Goal: Task Accomplishment & Management: Manage account settings

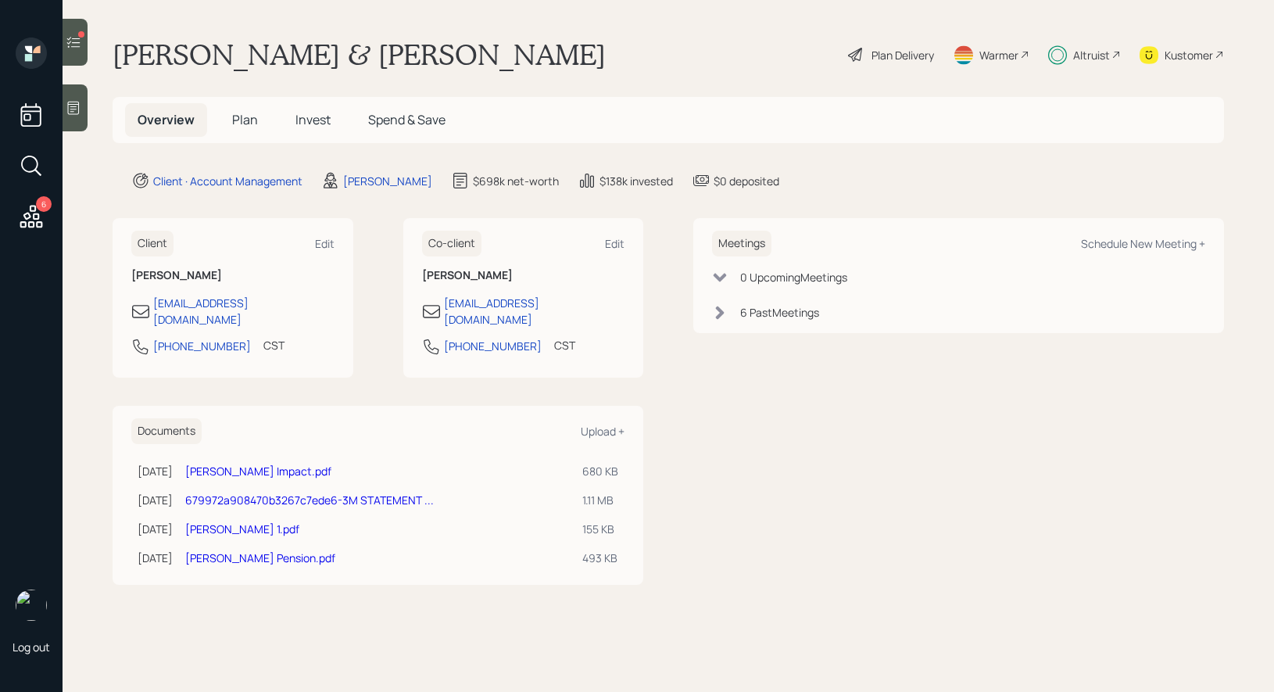
click at [79, 54] on div at bounding box center [75, 42] width 25 height 47
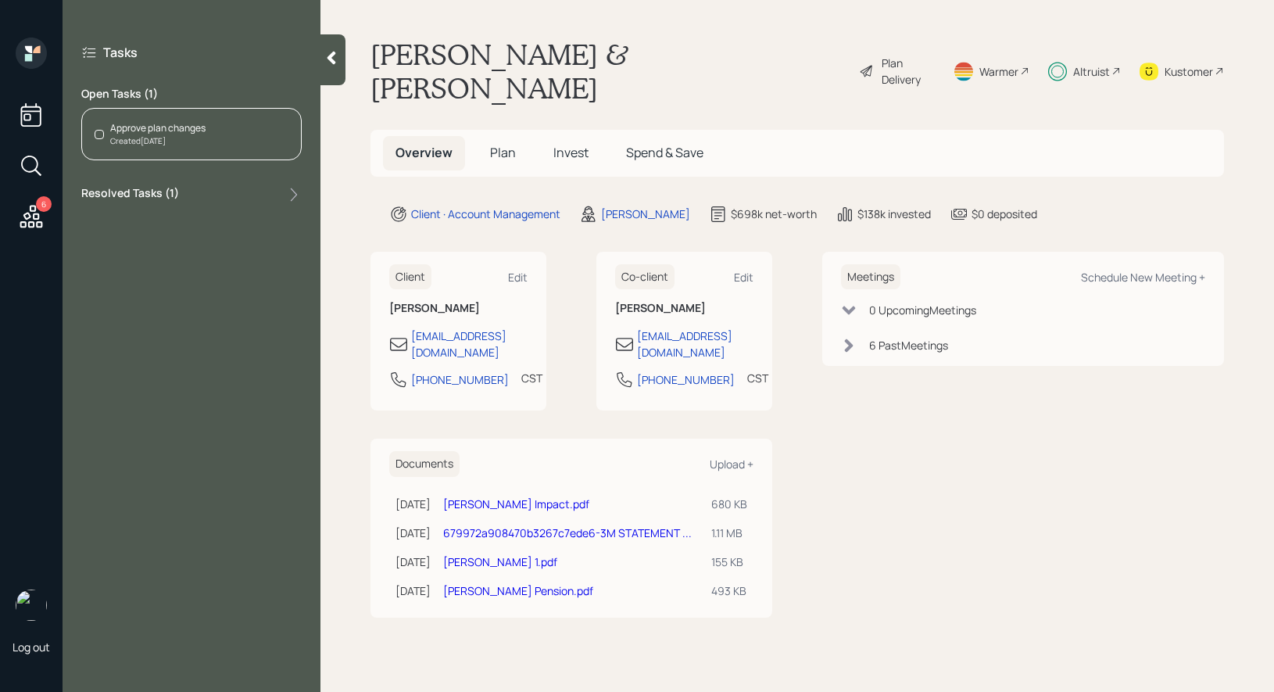
click at [207, 126] on div "Approve plan changes Created [DATE]" at bounding box center [191, 134] width 220 height 52
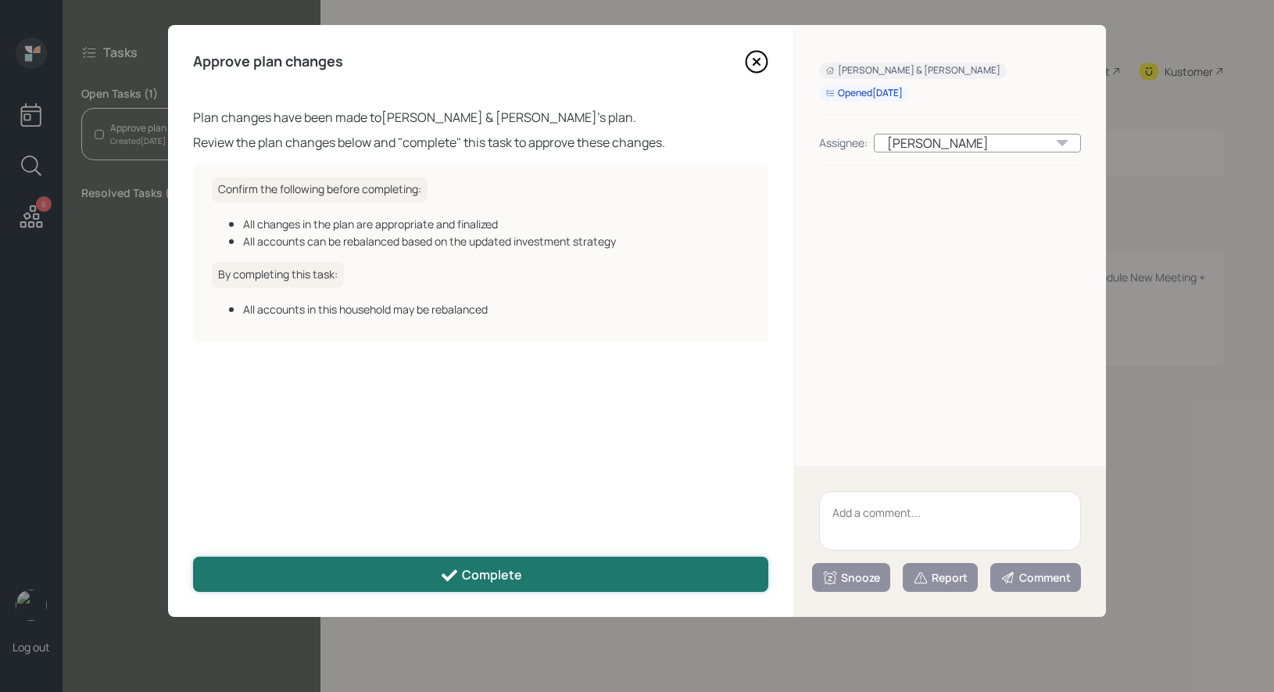
click at [520, 577] on div "Complete" at bounding box center [481, 575] width 82 height 19
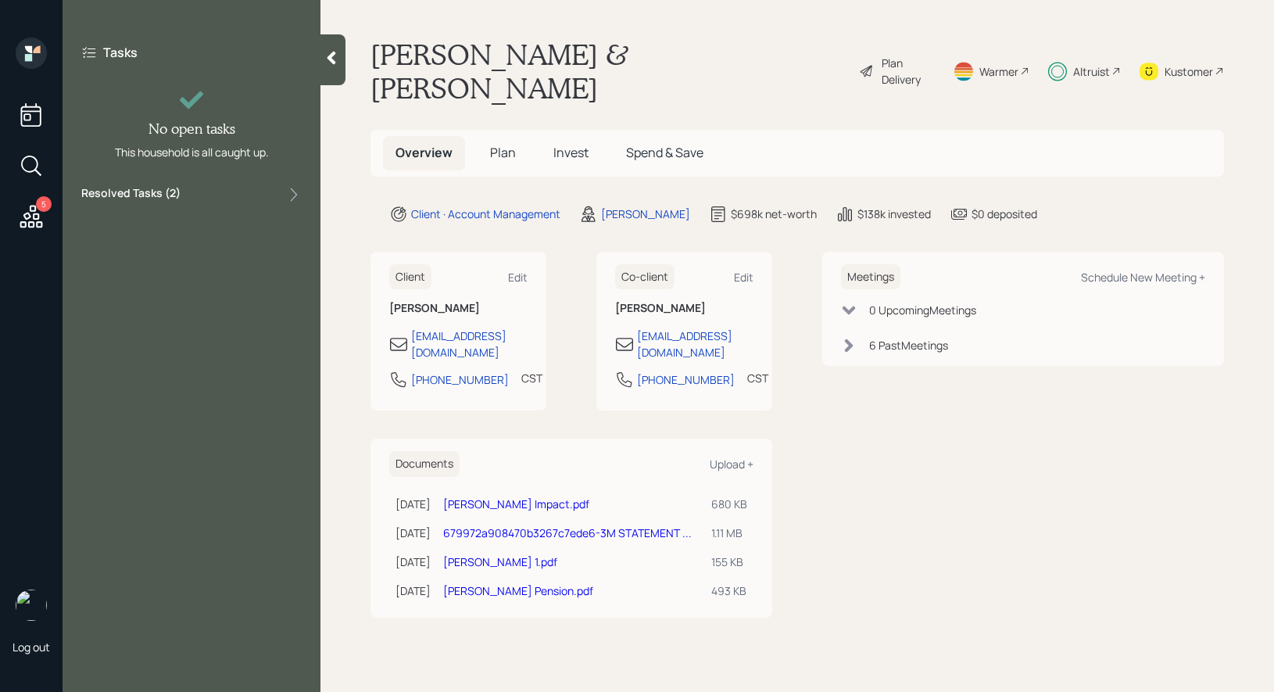
click at [569, 144] on span "Invest" at bounding box center [570, 152] width 35 height 17
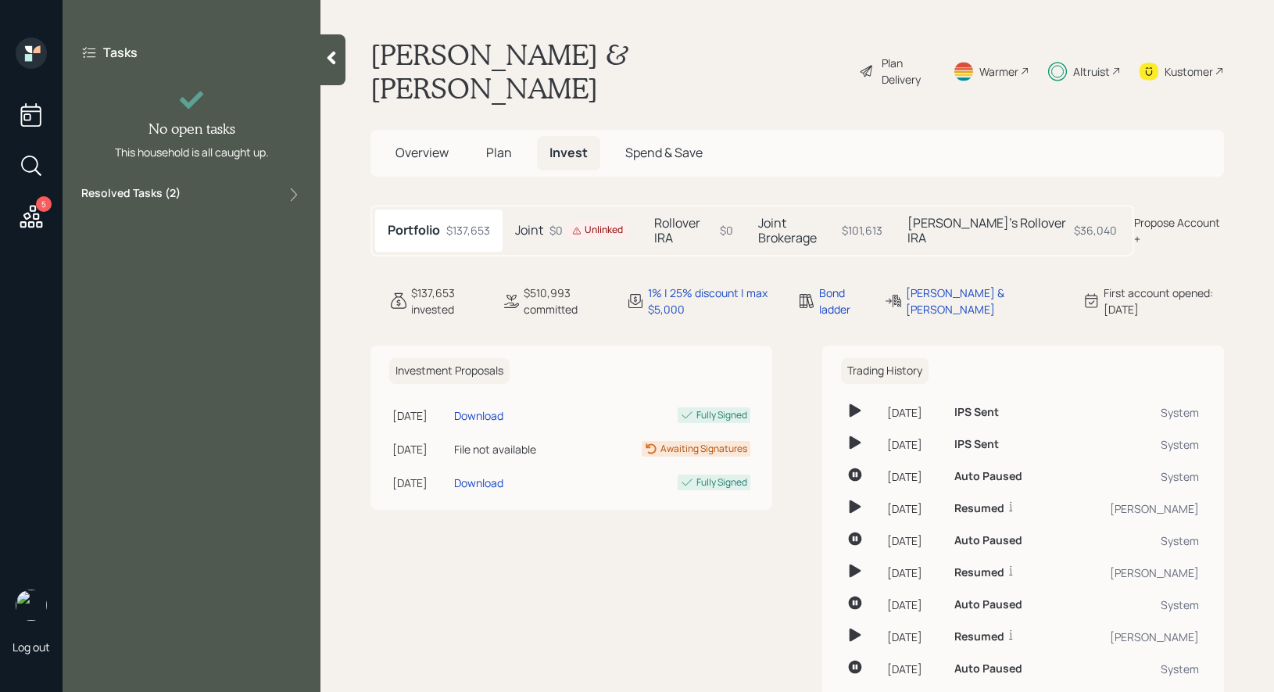
click at [538, 223] on h5 "Joint" at bounding box center [529, 230] width 28 height 15
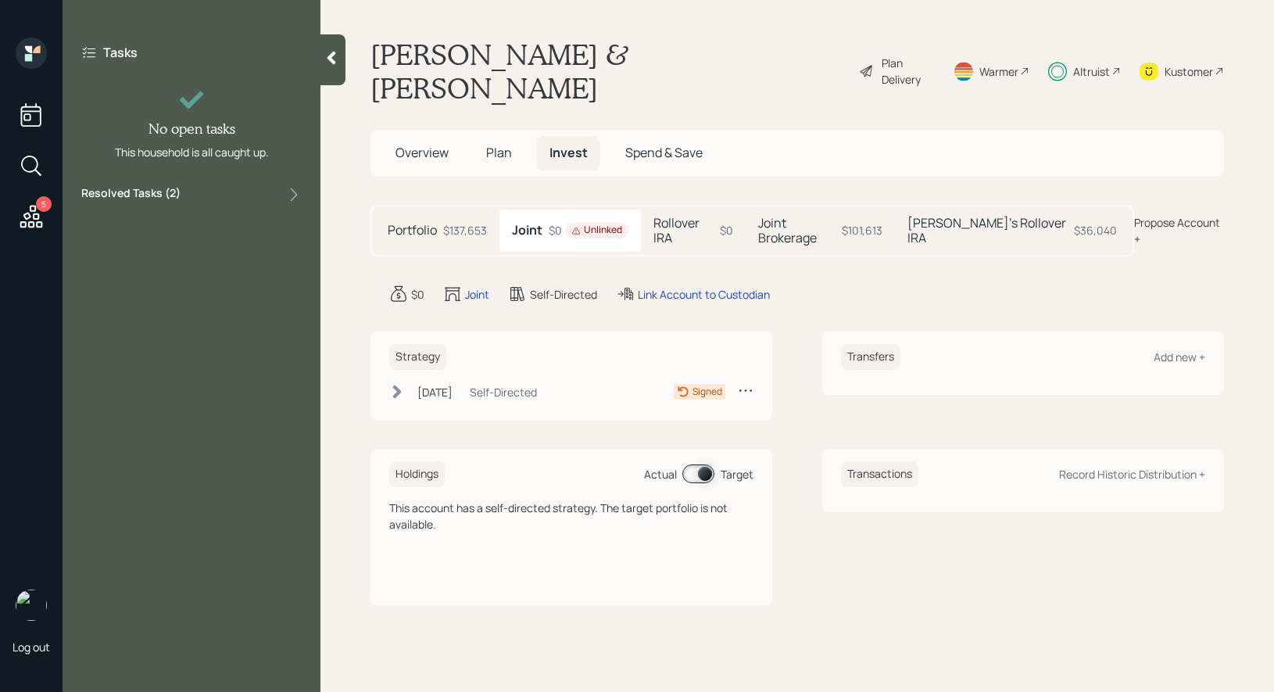
click at [397, 385] on icon at bounding box center [397, 391] width 9 height 13
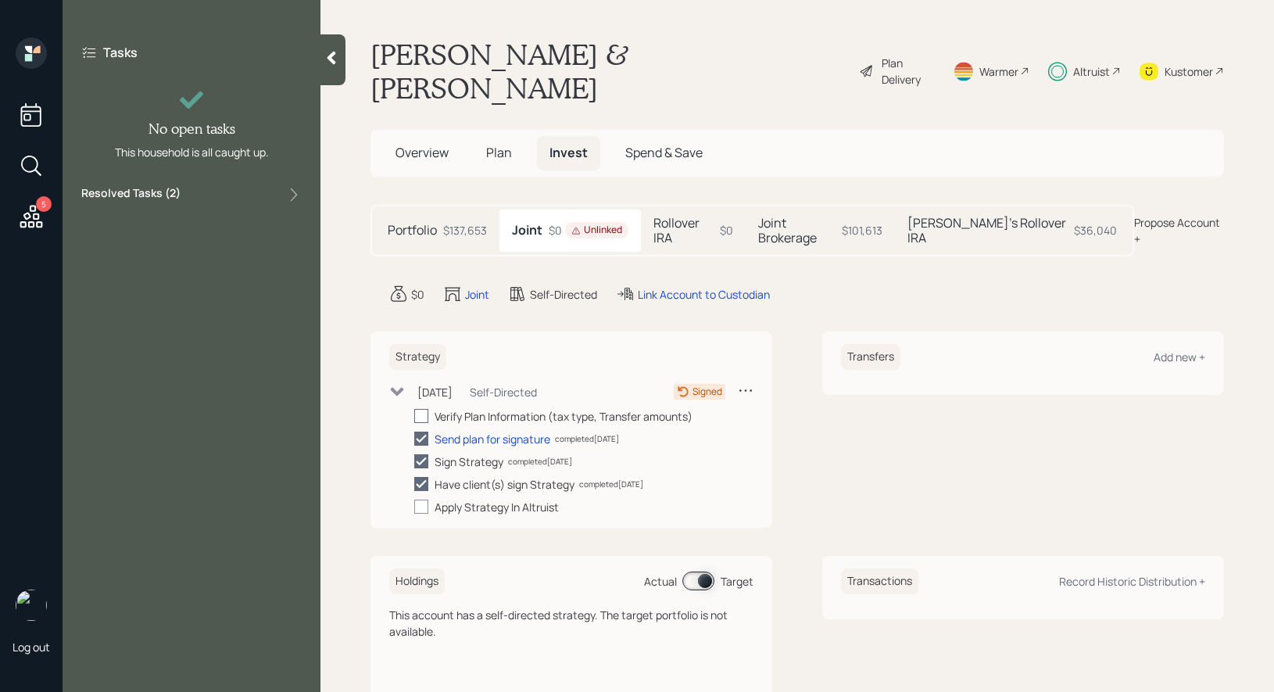
click at [423, 409] on div at bounding box center [421, 416] width 14 height 14
click at [414, 416] on input "checkbox" at bounding box center [413, 416] width 1 height 1
checkbox input "true"
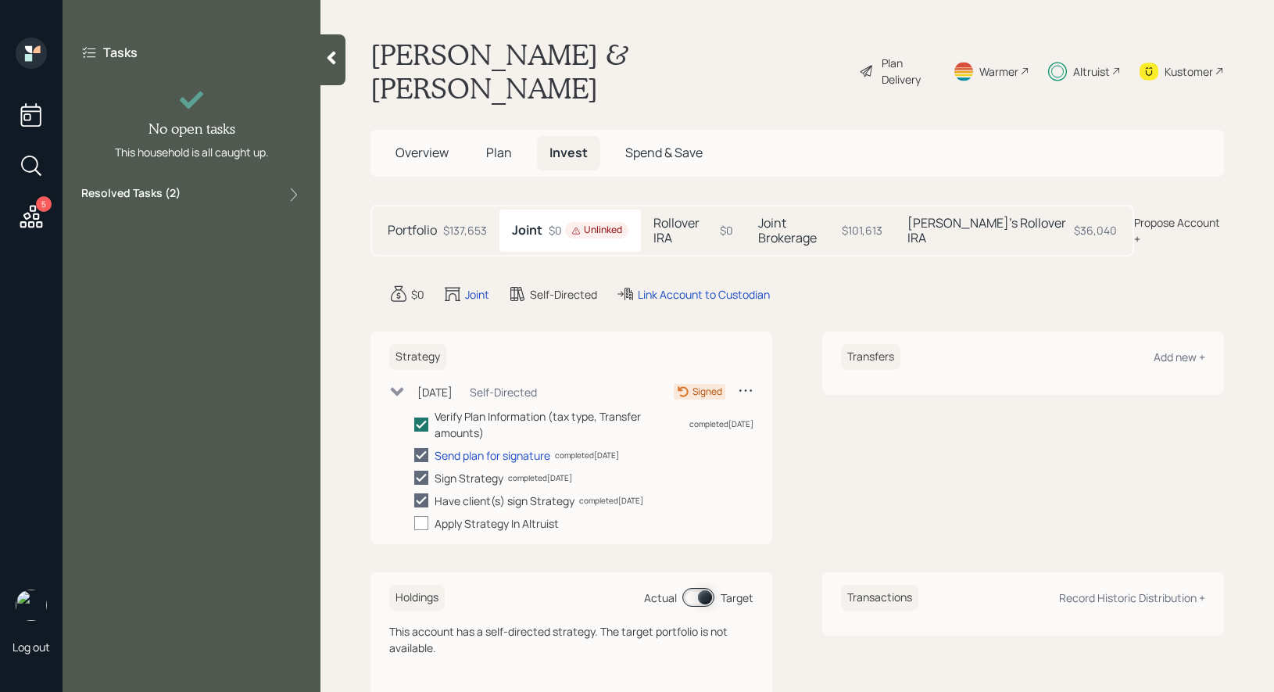
click at [678, 216] on h5 "Rollover IRA" at bounding box center [683, 231] width 60 height 30
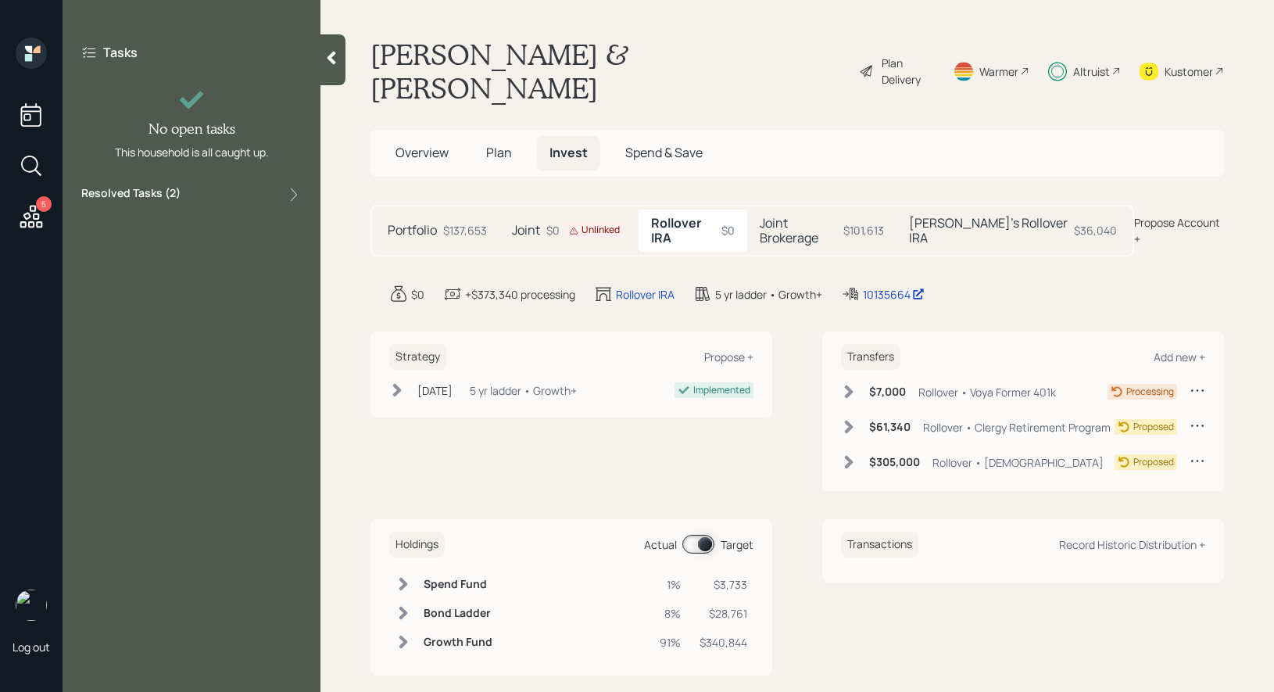
click at [532, 223] on h5 "Joint" at bounding box center [526, 230] width 28 height 15
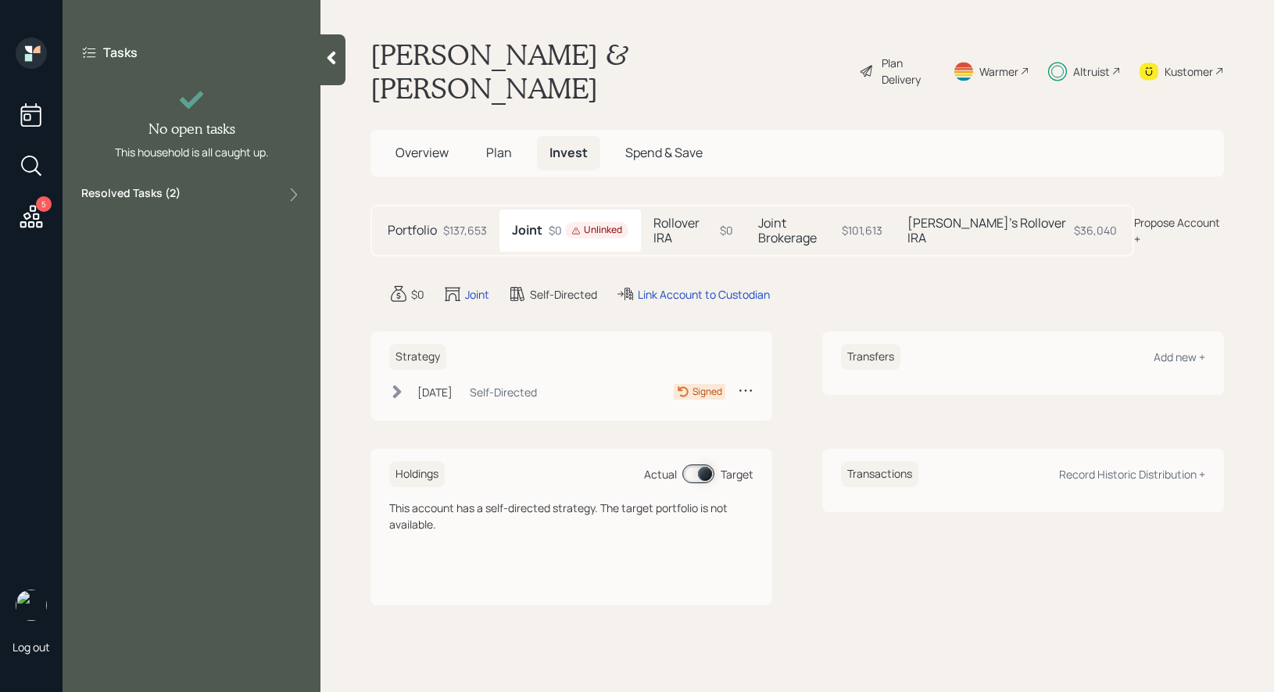
click at [395, 384] on icon at bounding box center [397, 392] width 16 height 16
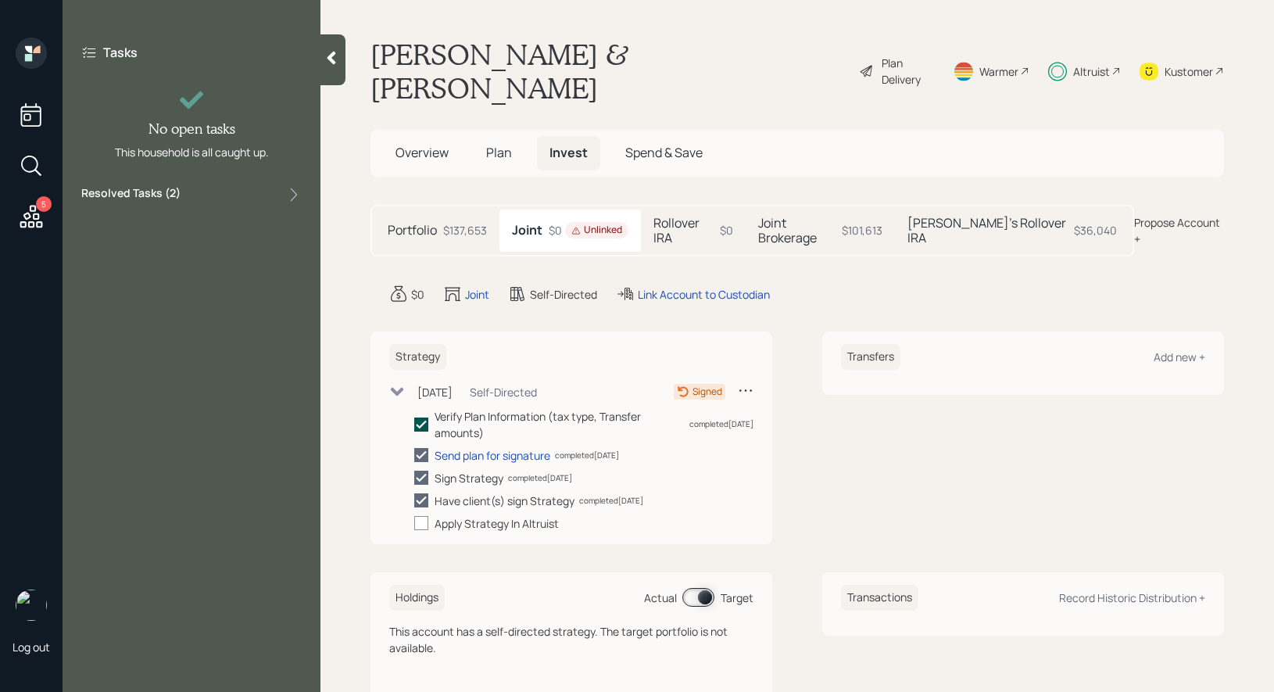
click at [422, 420] on polyline at bounding box center [421, 423] width 9 height 6
click at [414, 424] on input "checkbox" at bounding box center [413, 424] width 1 height 1
checkbox input "true"
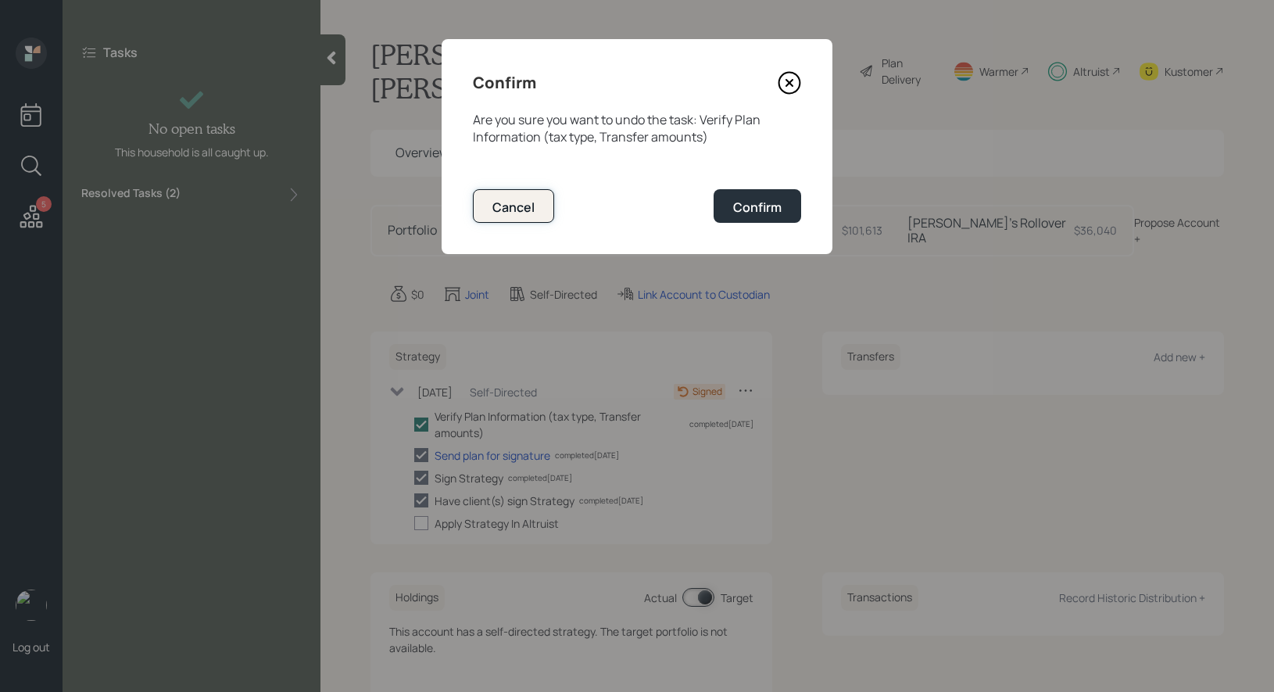
click at [527, 199] on div "Cancel" at bounding box center [513, 207] width 42 height 17
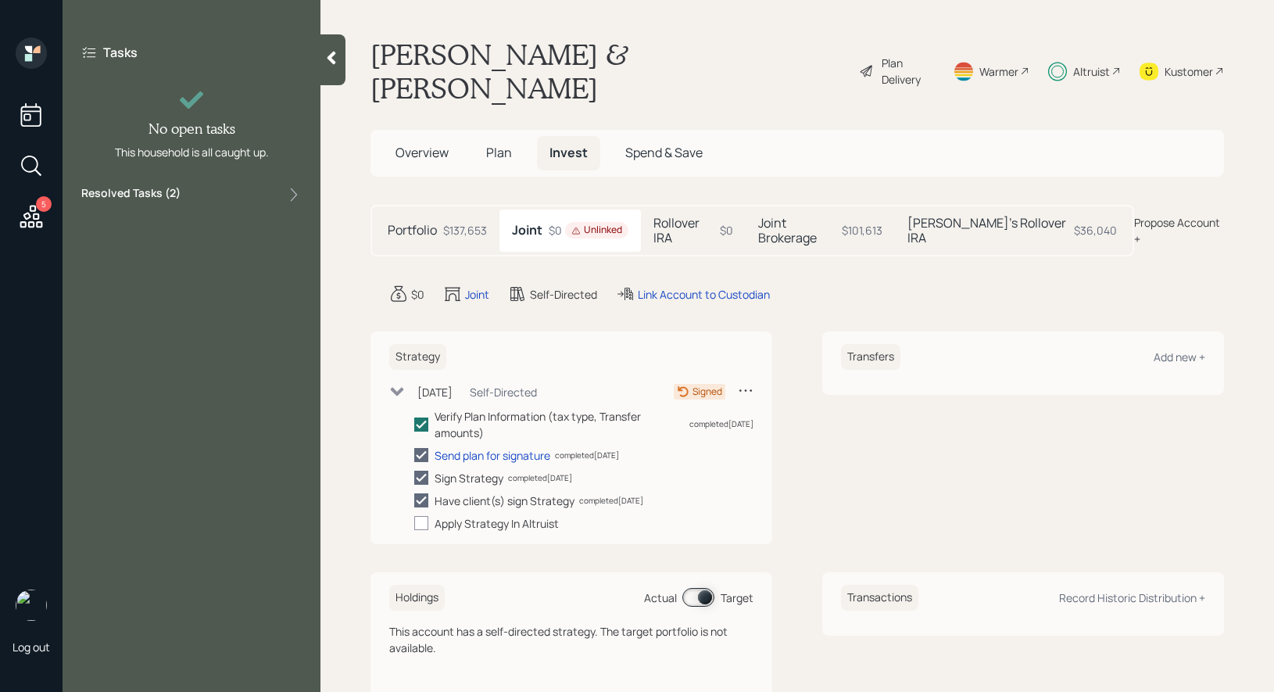
click at [746, 382] on icon at bounding box center [746, 390] width 16 height 16
click at [676, 413] on div "Cancel Strategy" at bounding box center [697, 420] width 113 height 15
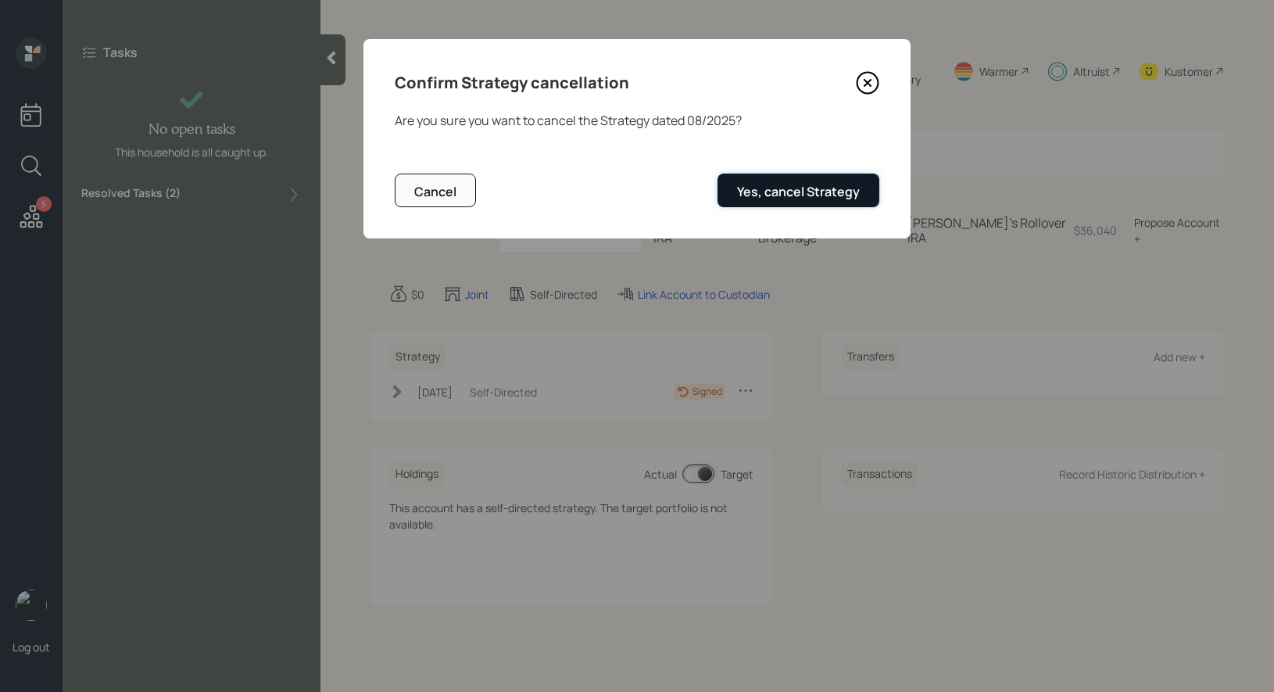
click at [820, 194] on div "Yes, cancel Strategy" at bounding box center [798, 191] width 123 height 17
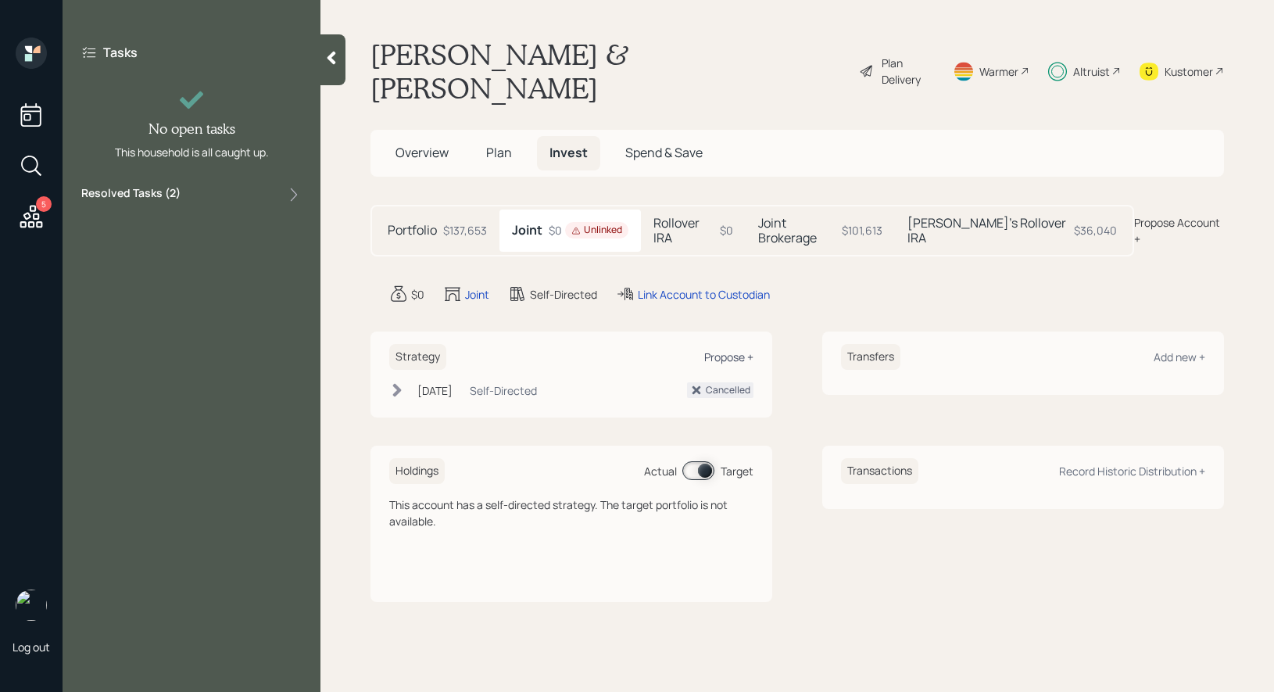
click at [729, 349] on div "Propose +" at bounding box center [728, 356] width 49 height 15
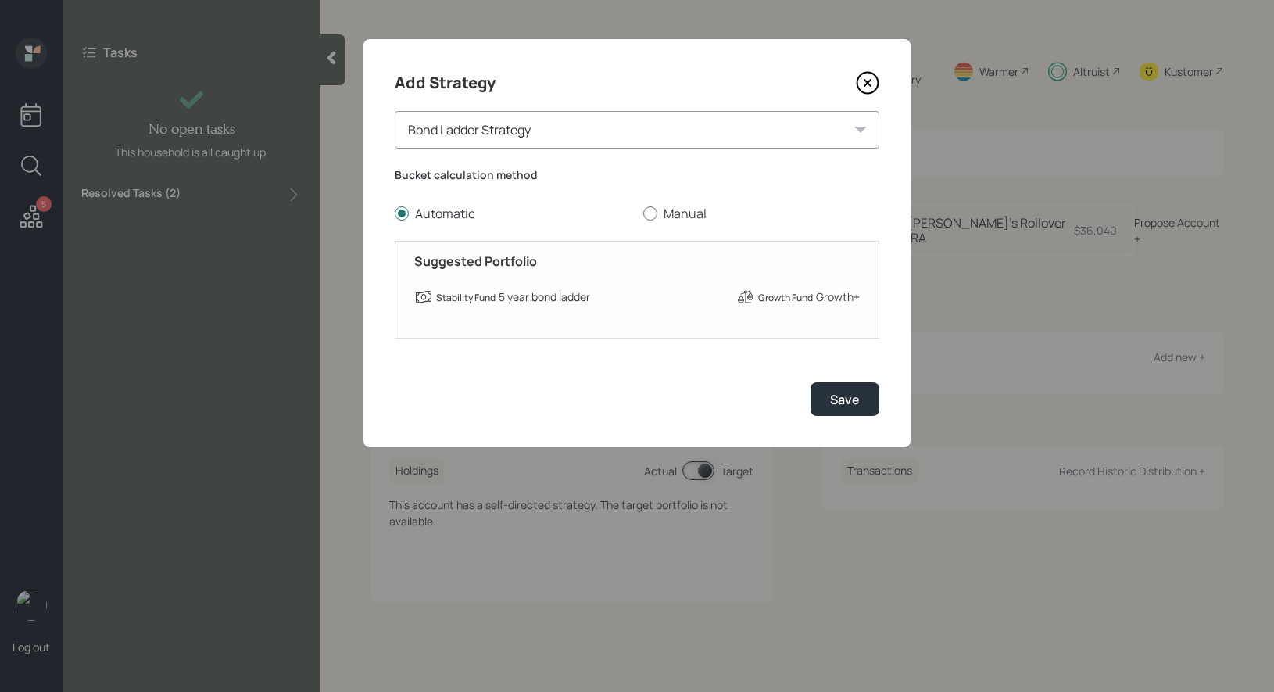
click at [649, 211] on div at bounding box center [650, 213] width 14 height 14
click at [643, 213] on input "Manual" at bounding box center [642, 213] width 1 height 1
radio input "true"
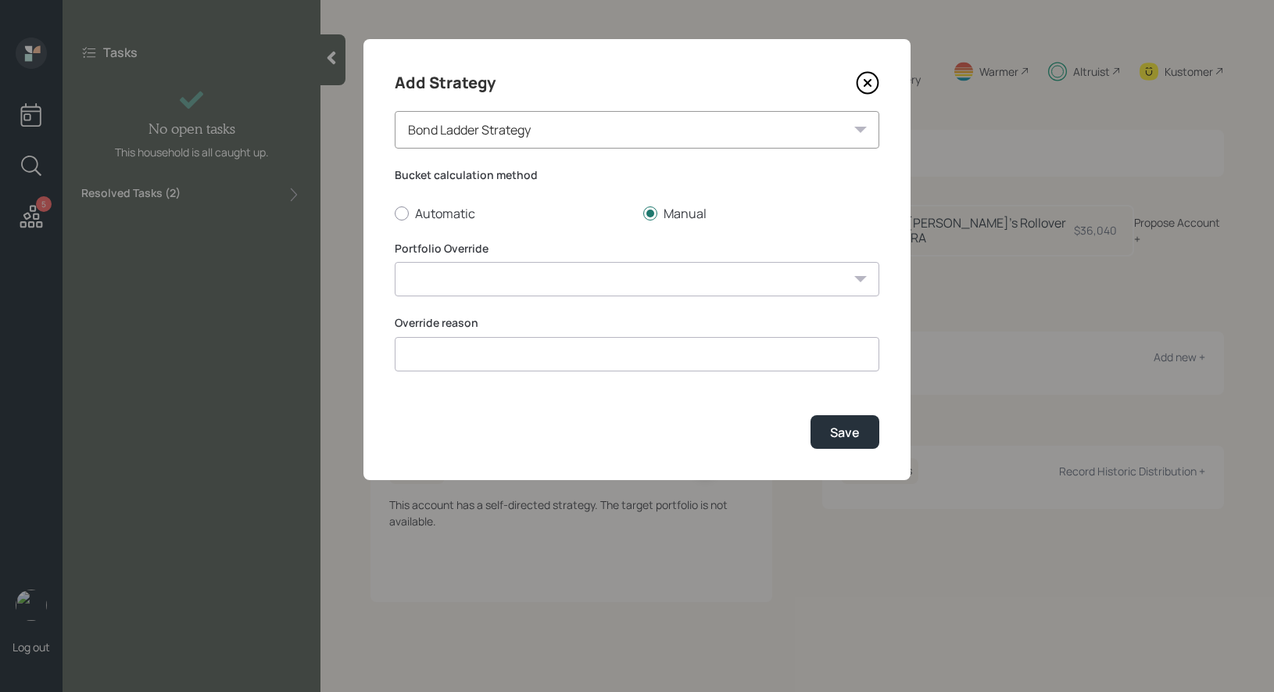
click at [579, 127] on div "Bond Ladder Strategy" at bounding box center [637, 130] width 485 height 38
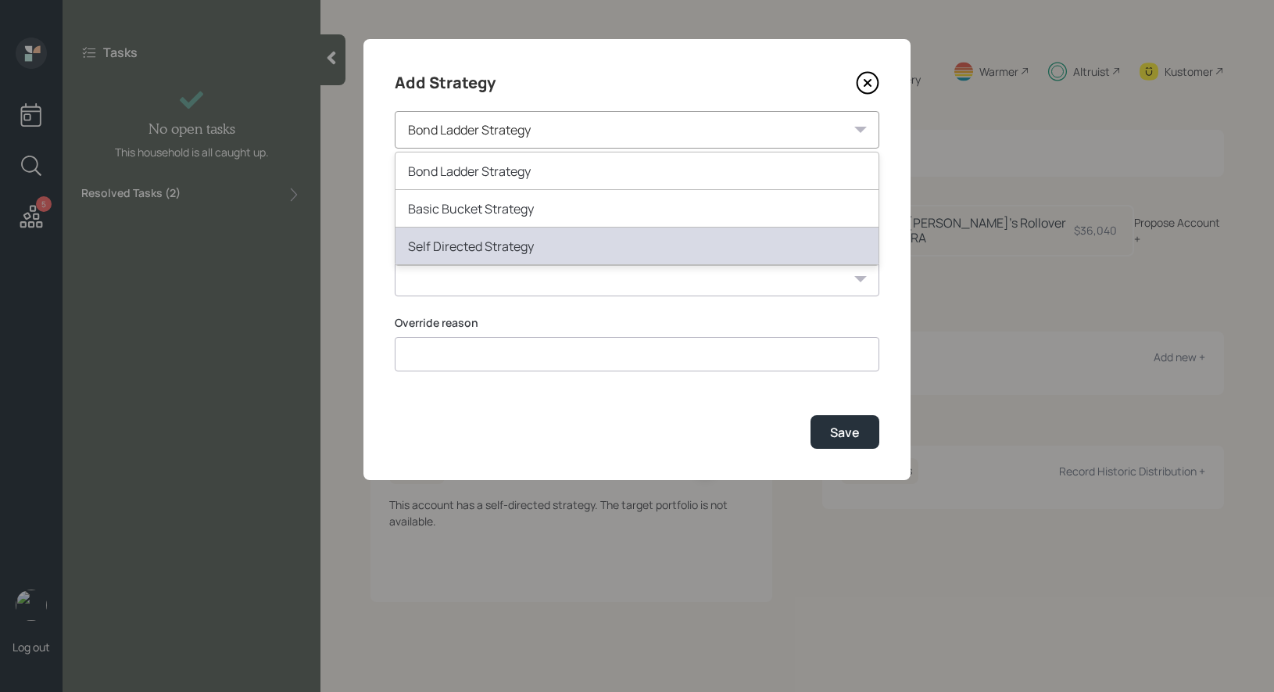
click at [509, 239] on div "Self Directed Strategy" at bounding box center [636, 246] width 483 height 38
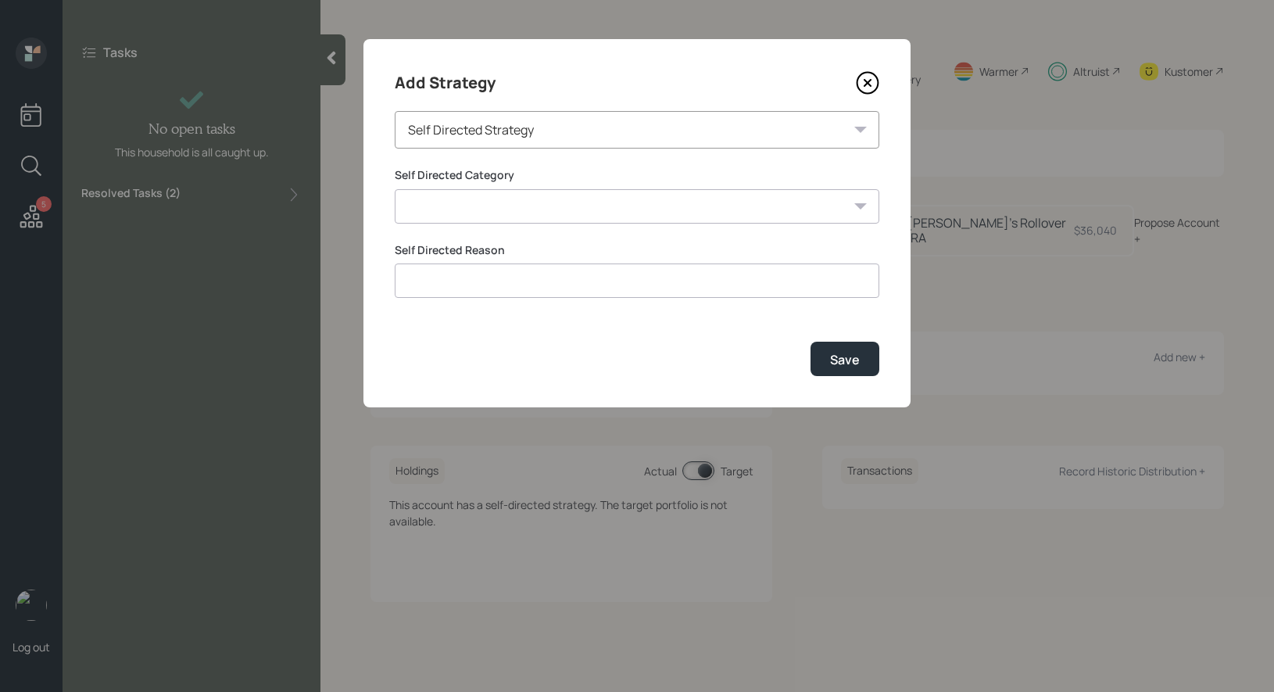
click at [496, 284] on input at bounding box center [637, 280] width 485 height 34
click at [503, 206] on select "Inherited IRA Legacy or Client Directed Holdings Other" at bounding box center [637, 206] width 485 height 34
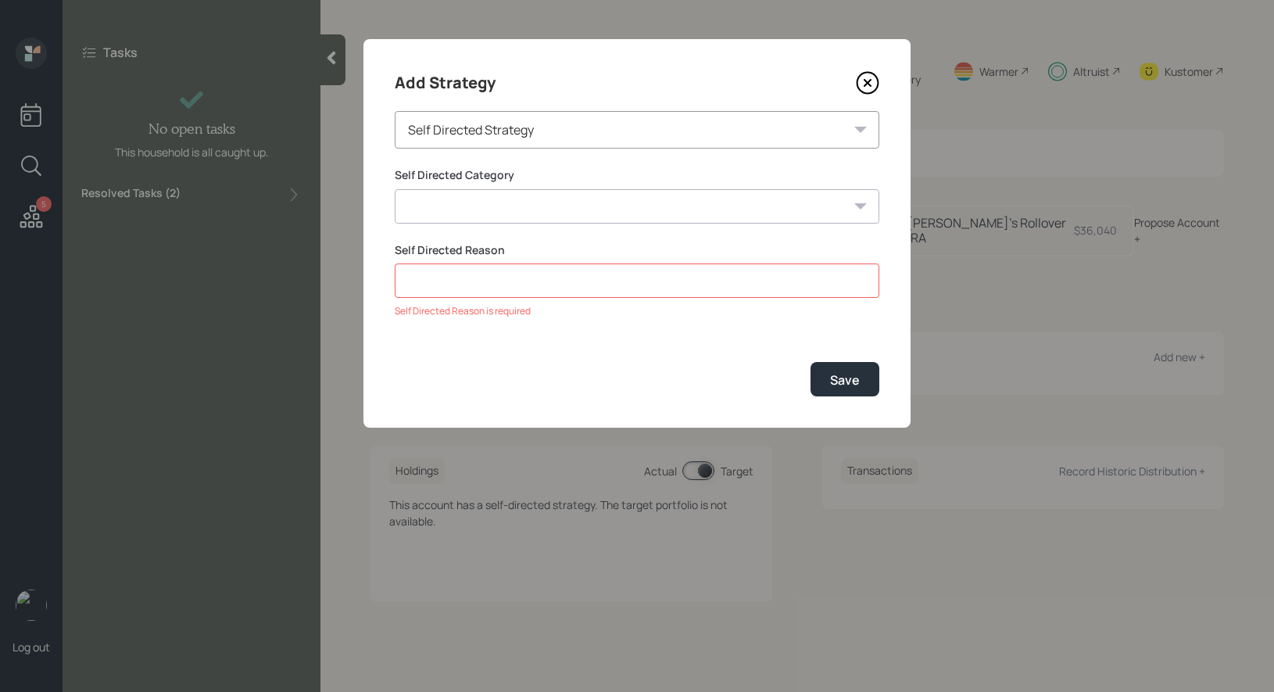
select select "other"
click at [395, 189] on select "Inherited IRA Legacy or Client Directed Holdings Other" at bounding box center [637, 206] width 485 height 34
click at [478, 285] on input at bounding box center [637, 280] width 485 height 34
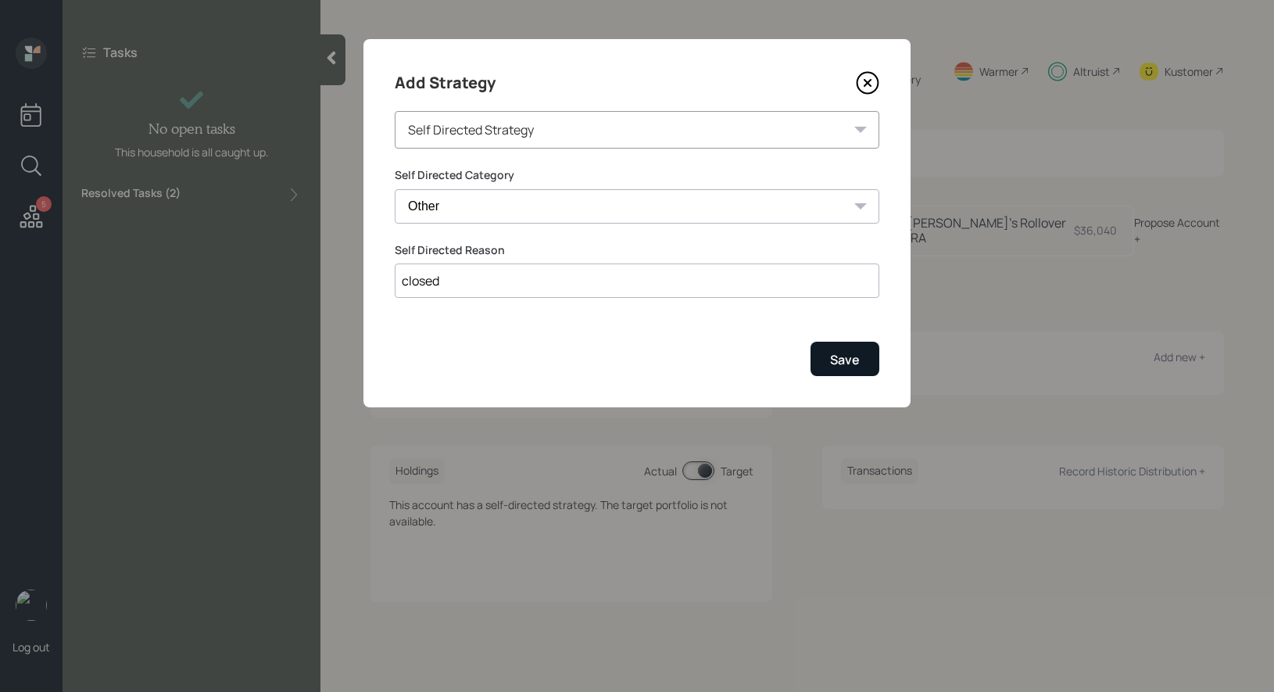
type input "closed"
click at [839, 364] on div "Save" at bounding box center [845, 359] width 30 height 17
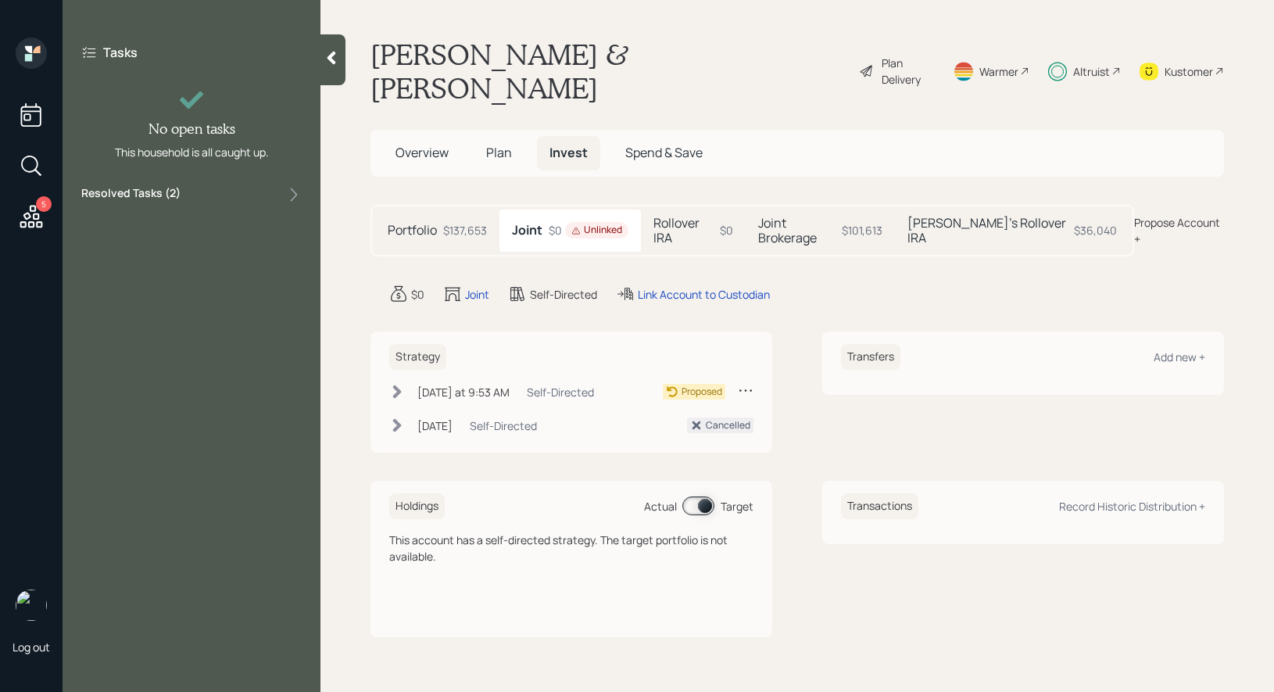
click at [400, 384] on icon at bounding box center [397, 392] width 16 height 16
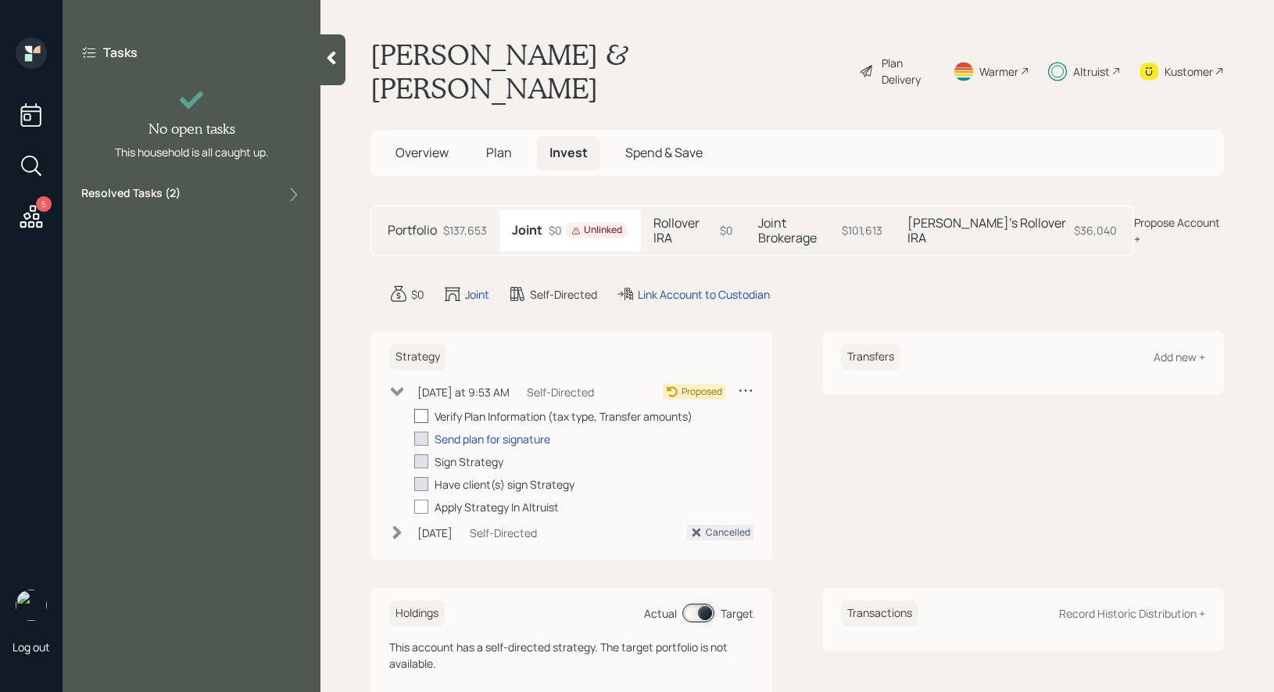
click at [422, 409] on div at bounding box center [421, 416] width 14 height 14
click at [414, 416] on input "checkbox" at bounding box center [413, 416] width 1 height 1
checkbox input "true"
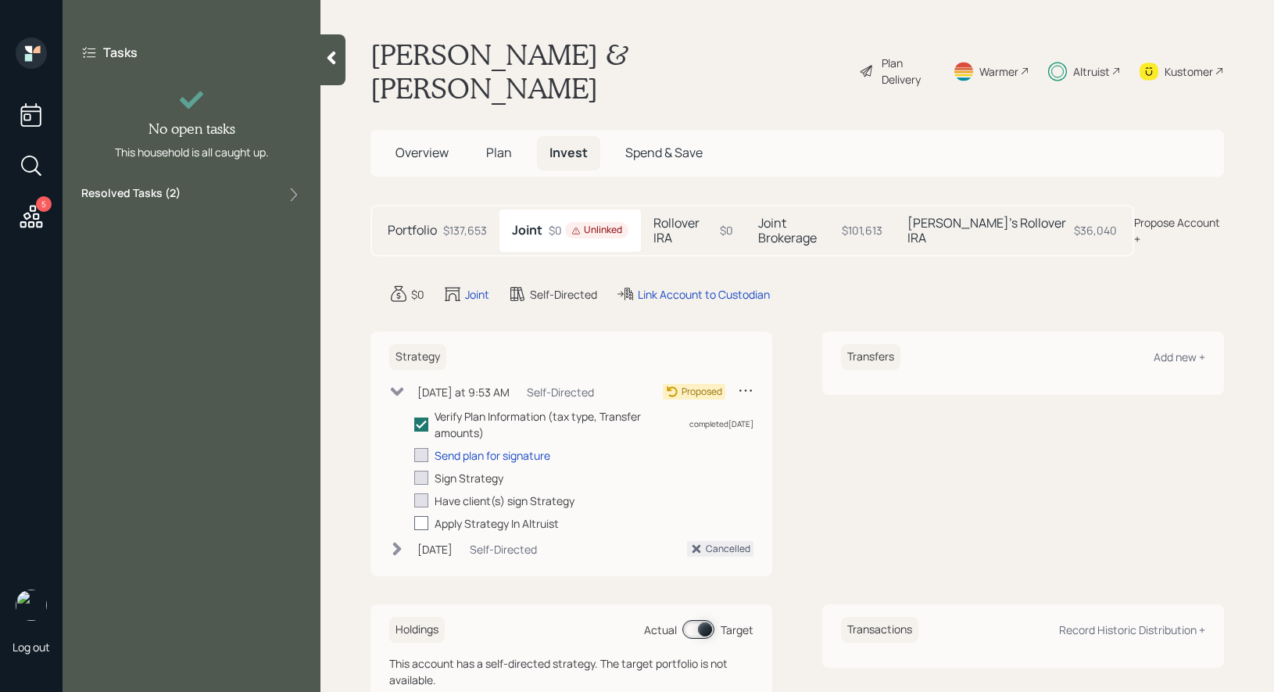
click at [418, 516] on div at bounding box center [421, 523] width 14 height 14
click at [414, 523] on input "checkbox" at bounding box center [413, 523] width 1 height 1
checkbox input "true"
click at [399, 386] on icon at bounding box center [397, 390] width 13 height 9
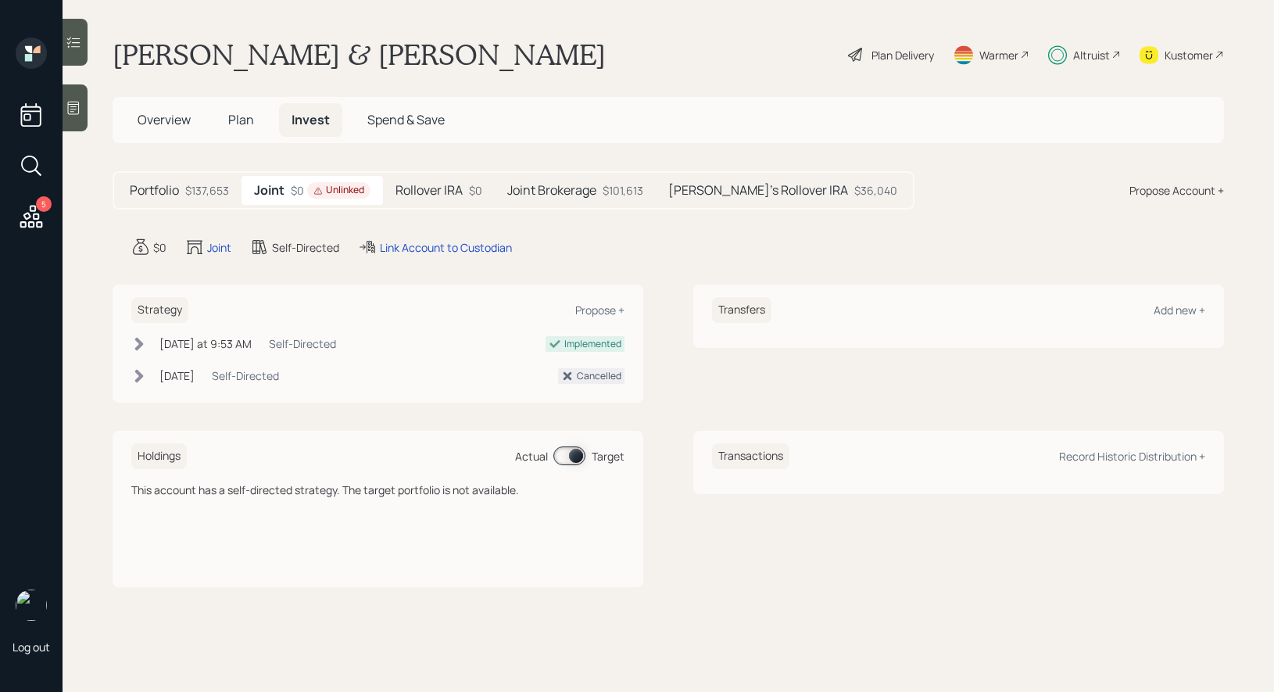
click at [30, 216] on icon at bounding box center [31, 216] width 23 height 23
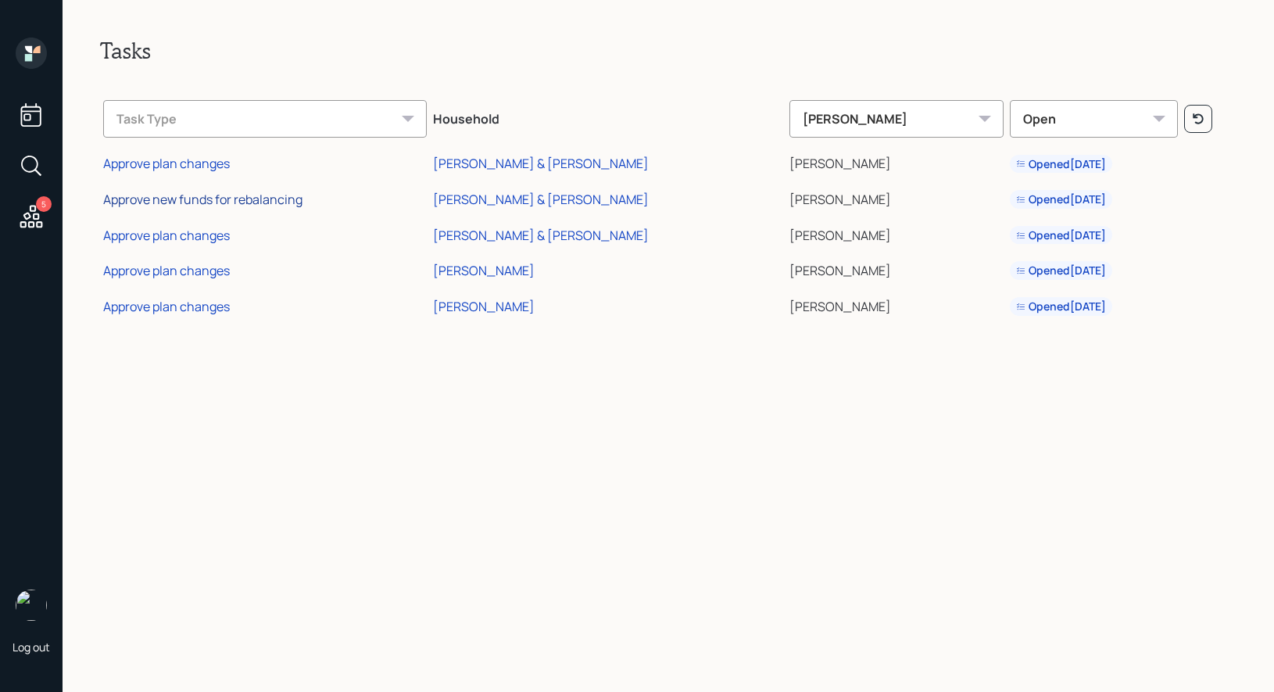
click at [150, 195] on div "Approve new funds for rebalancing" at bounding box center [202, 199] width 199 height 17
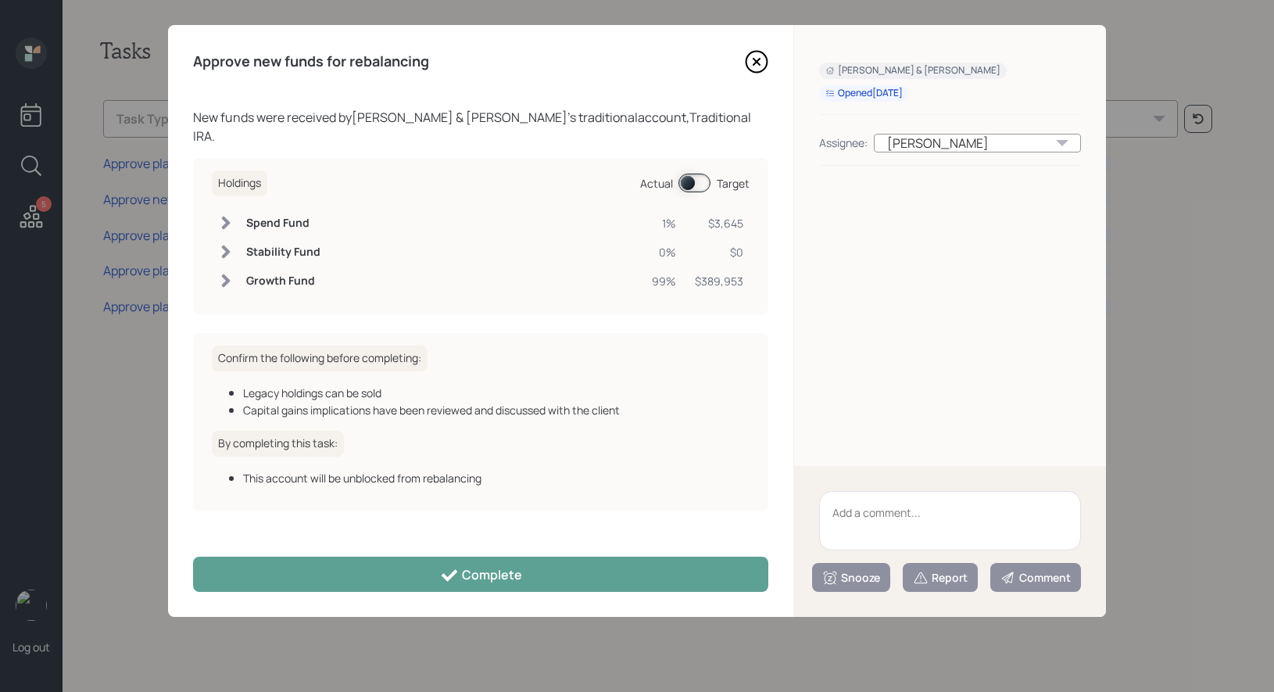
click at [688, 174] on span at bounding box center [694, 183] width 32 height 19
click at [697, 174] on span at bounding box center [694, 183] width 32 height 19
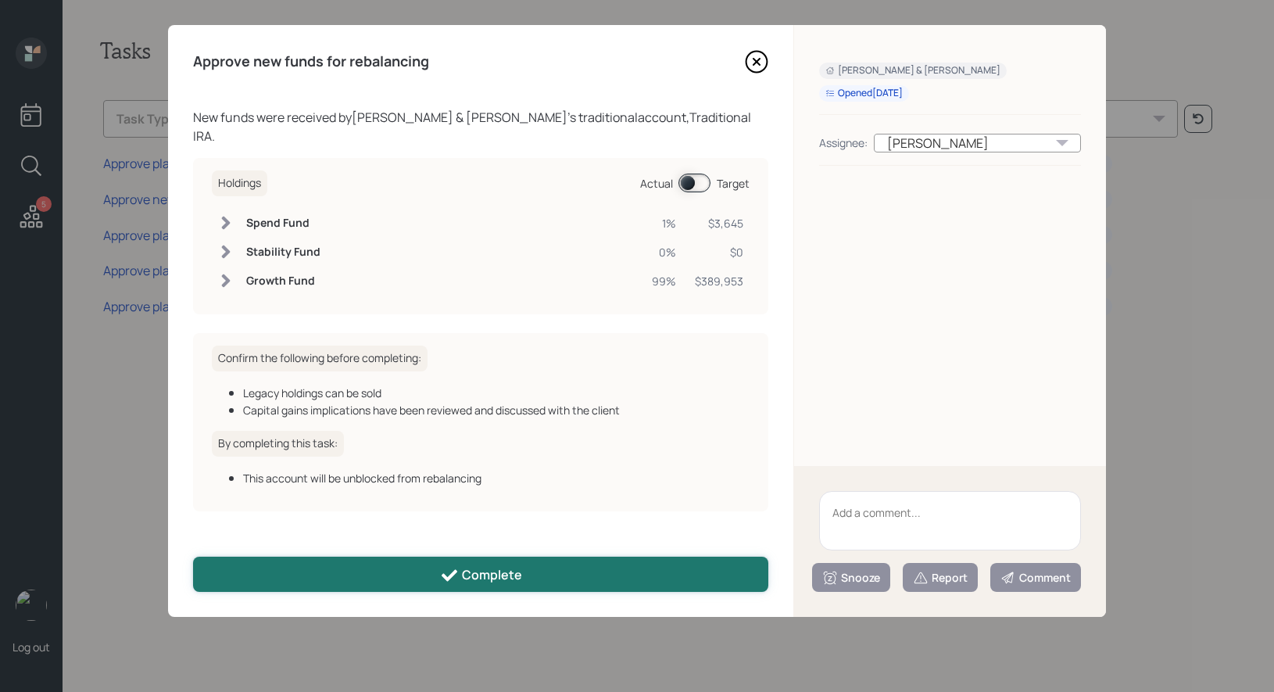
click at [379, 571] on button "Complete" at bounding box center [480, 573] width 575 height 35
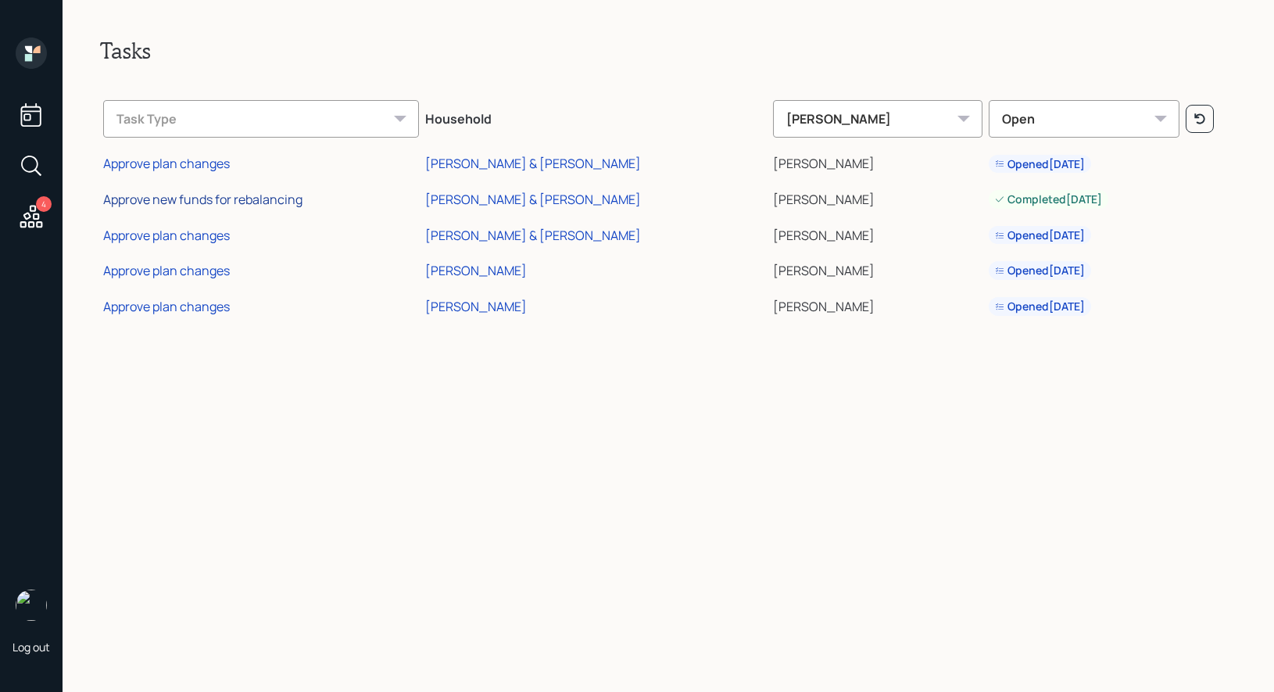
click at [170, 193] on div "Approve new funds for rebalancing" at bounding box center [202, 199] width 199 height 17
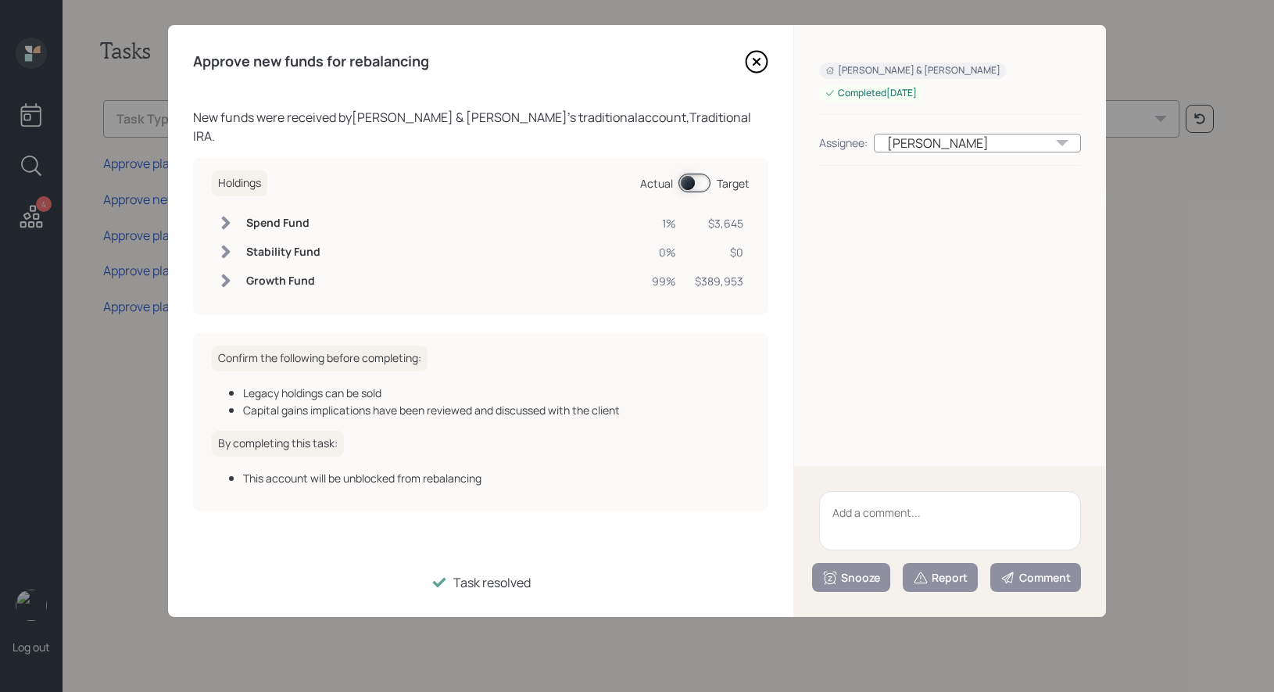
click at [760, 61] on icon at bounding box center [756, 61] width 23 height 23
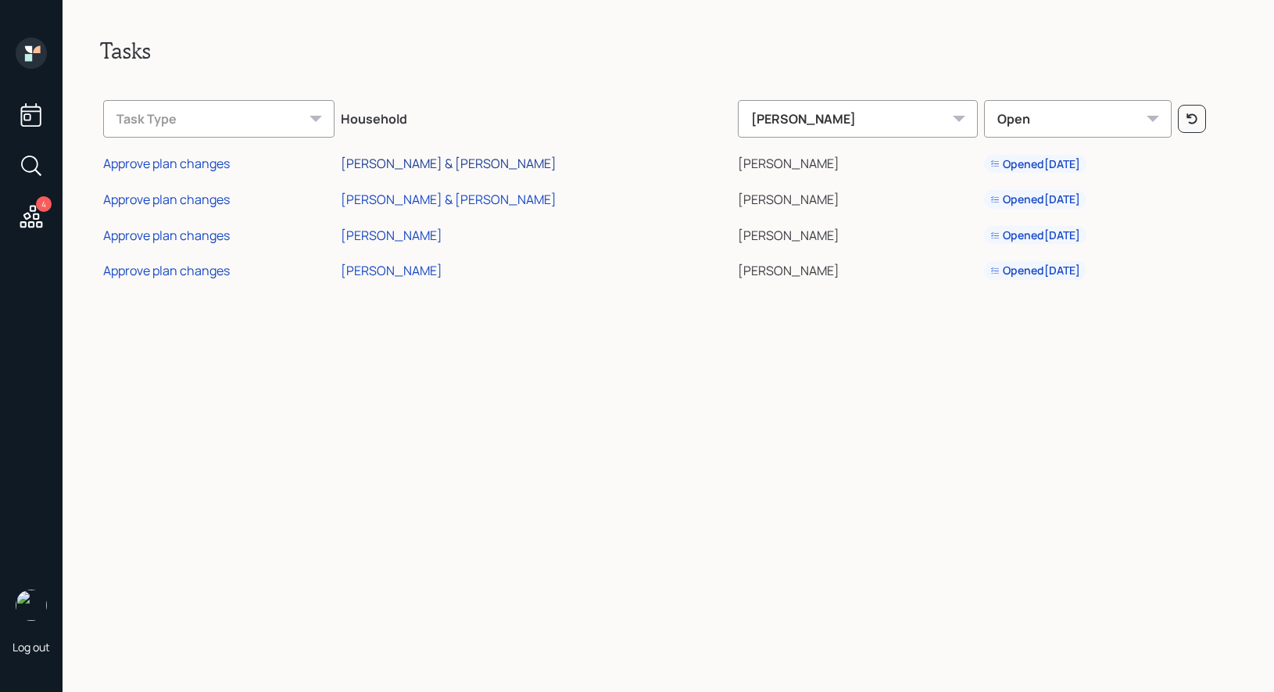
click at [434, 164] on div "[PERSON_NAME] & [PERSON_NAME]" at bounding box center [449, 163] width 216 height 17
